Goal: Information Seeking & Learning: Learn about a topic

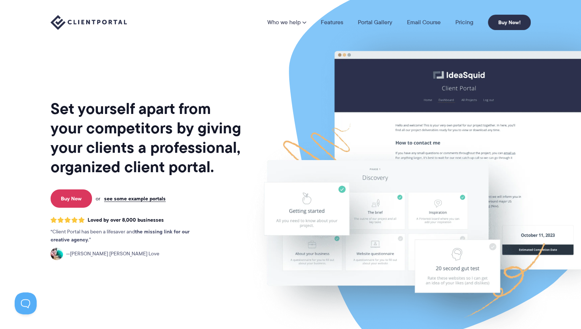
click at [458, 21] on link "Pricing" at bounding box center [464, 22] width 18 height 6
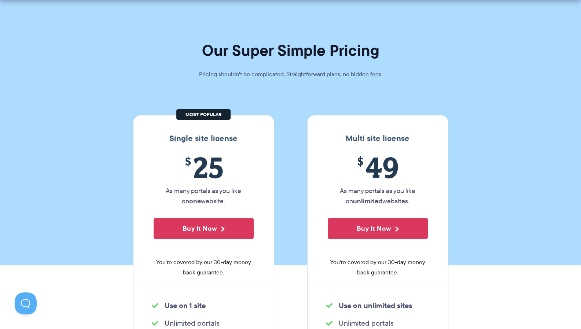
scroll to position [73, 0]
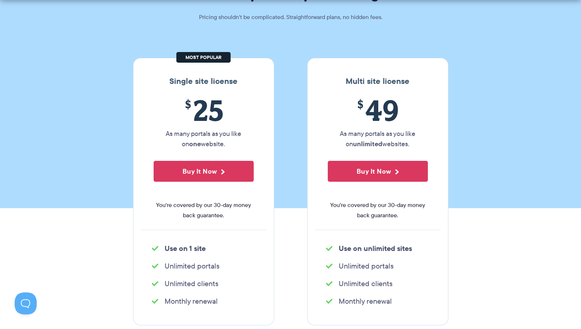
click at [353, 267] on li "Unlimited portals" at bounding box center [378, 266] width 104 height 10
drag, startPoint x: 353, startPoint y: 267, endPoint x: 347, endPoint y: 176, distance: 90.7
click at [353, 267] on li "Unlimited portals" at bounding box center [378, 266] width 104 height 10
click at [347, 141] on p "As many portals as you like on unlimited websites." at bounding box center [378, 139] width 100 height 21
click at [346, 135] on p "As many portals as you like on unlimited websites." at bounding box center [378, 139] width 100 height 21
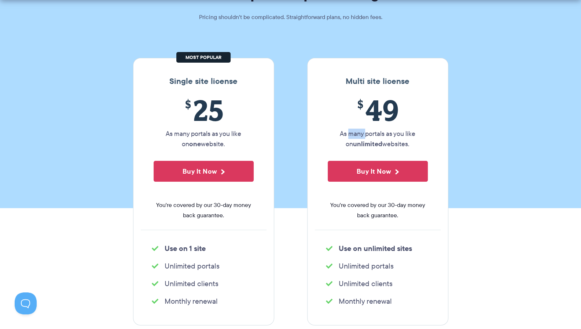
click at [346, 135] on p "As many portals as you like on unlimited websites." at bounding box center [378, 139] width 100 height 21
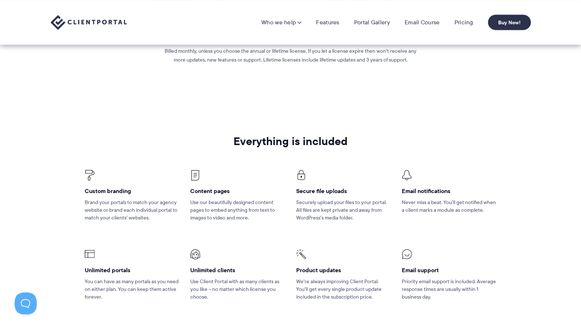
scroll to position [366, 0]
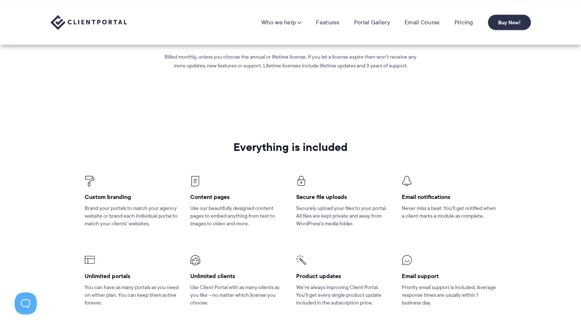
click at [123, 210] on p "Brand your portals to match your agency website or brand each individual portal…" at bounding box center [132, 215] width 95 height 23
click at [39, 186] on section "Everything is included Custom branding Brand your portals to match your agency …" at bounding box center [290, 232] width 581 height 235
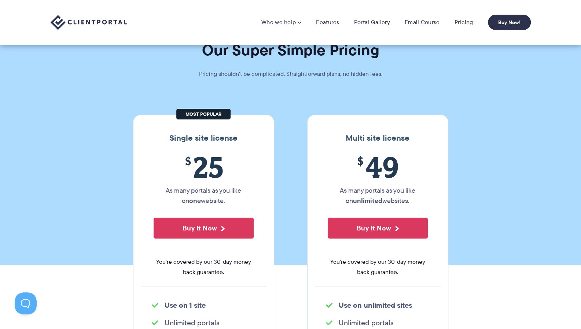
scroll to position [0, 0]
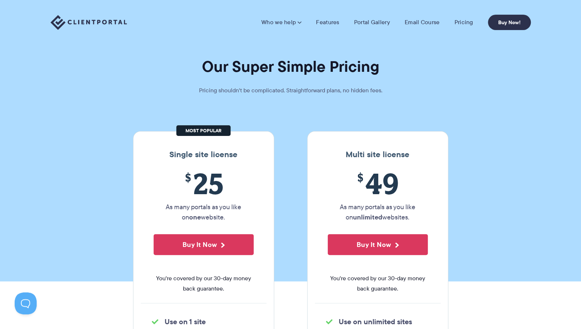
click at [270, 26] on link "Who we help" at bounding box center [281, 22] width 40 height 7
click at [275, 24] on link "Who we help" at bounding box center [281, 22] width 40 height 7
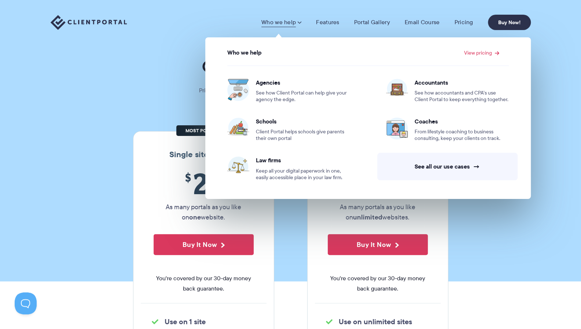
click at [473, 90] on span "See how accountants and CPA’s use Client Portal to keep everything together." at bounding box center [461, 96] width 94 height 13
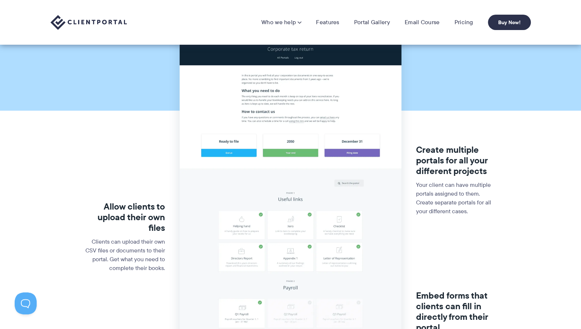
scroll to position [73, 0]
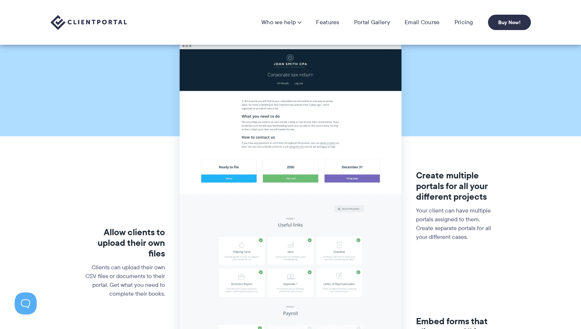
click at [380, 19] on link "Portal Gallery" at bounding box center [372, 22] width 36 height 7
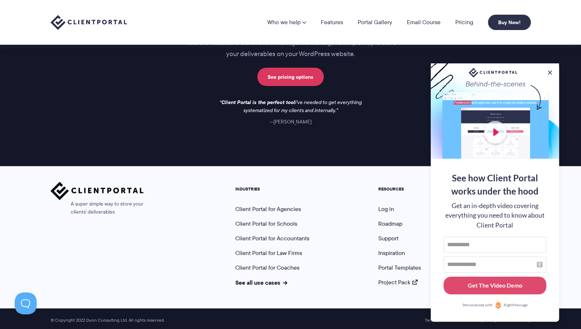
scroll to position [923, 0]
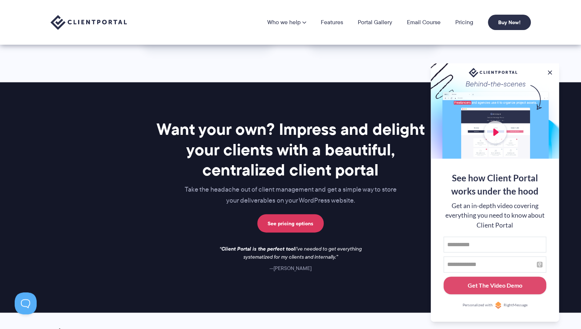
click at [550, 74] on button at bounding box center [549, 72] width 7 height 7
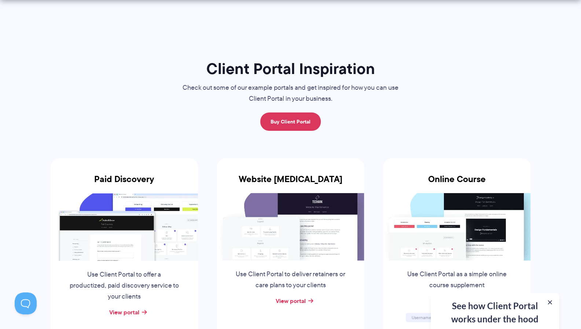
scroll to position [0, 0]
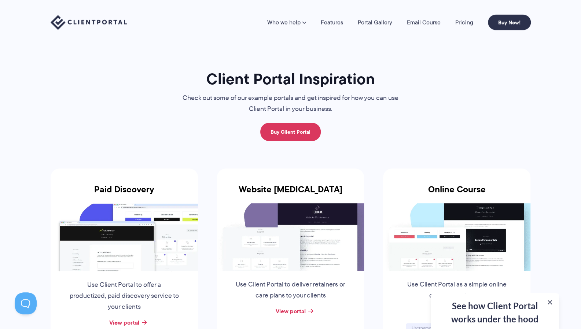
click at [433, 24] on link "Email Course" at bounding box center [424, 22] width 34 height 6
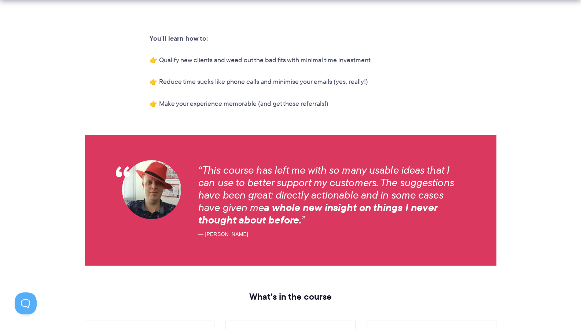
scroll to position [660, 0]
